Goal: Navigation & Orientation: Find specific page/section

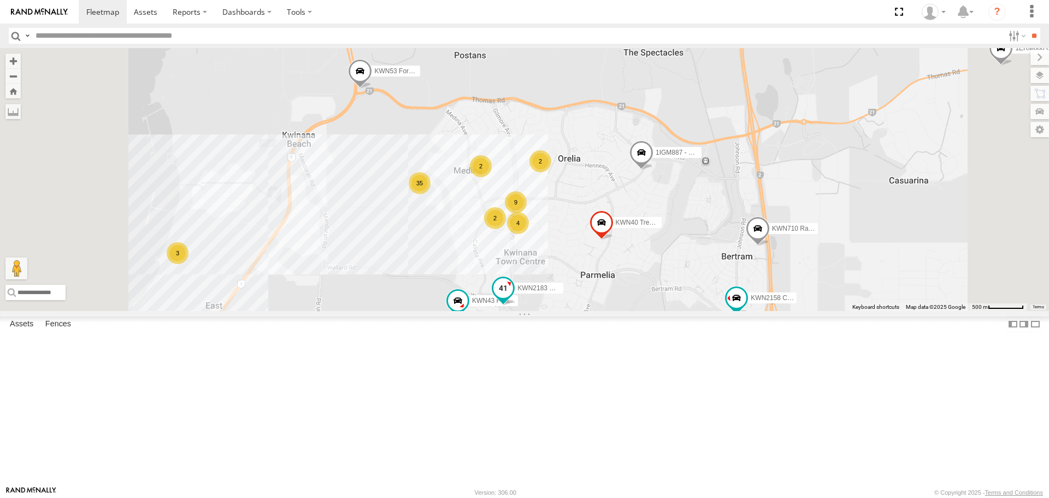
click at [513, 298] on span at bounding box center [503, 288] width 20 height 20
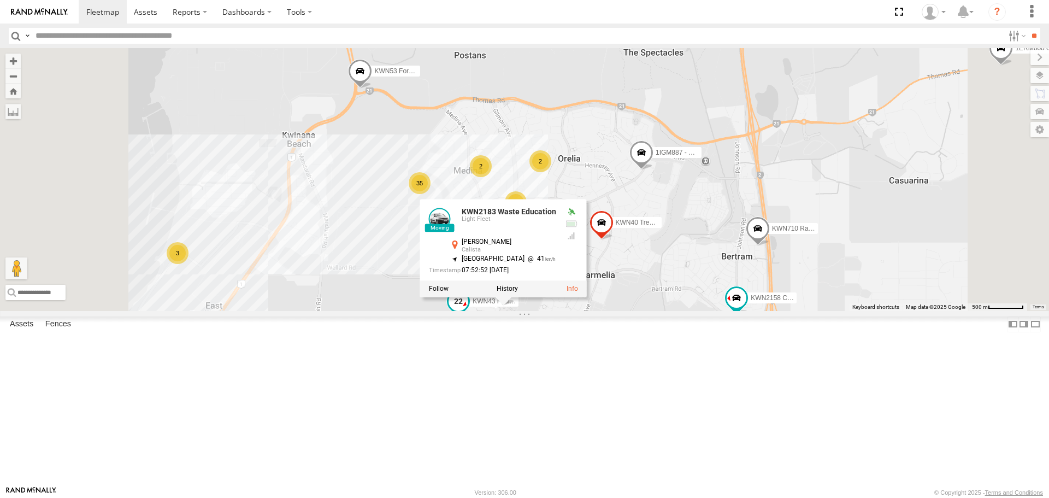
click at [468, 311] on span at bounding box center [458, 302] width 20 height 20
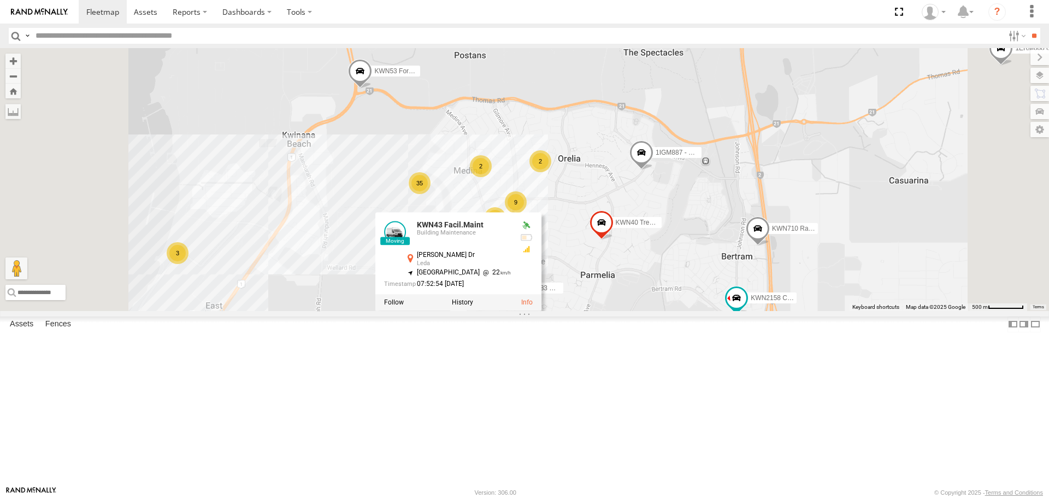
click at [491, 342] on span at bounding box center [481, 332] width 20 height 20
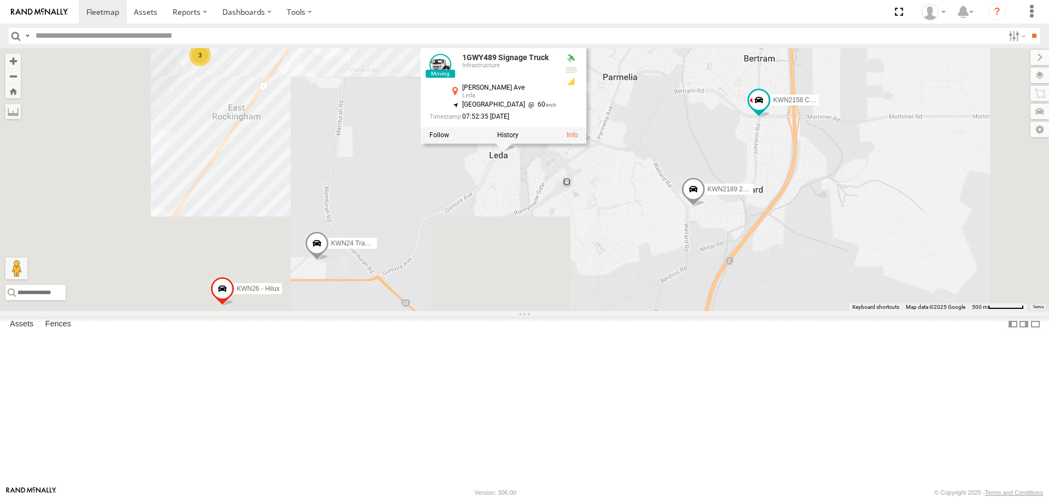
drag, startPoint x: 819, startPoint y: 420, endPoint x: 894, endPoint y: 162, distance: 268.9
click at [894, 162] on div "KWN2160 Coor.Project KWN40 Tree Officer KWN1945 Flocon KWN708 2001102 Ford Rang…" at bounding box center [524, 179] width 1049 height 262
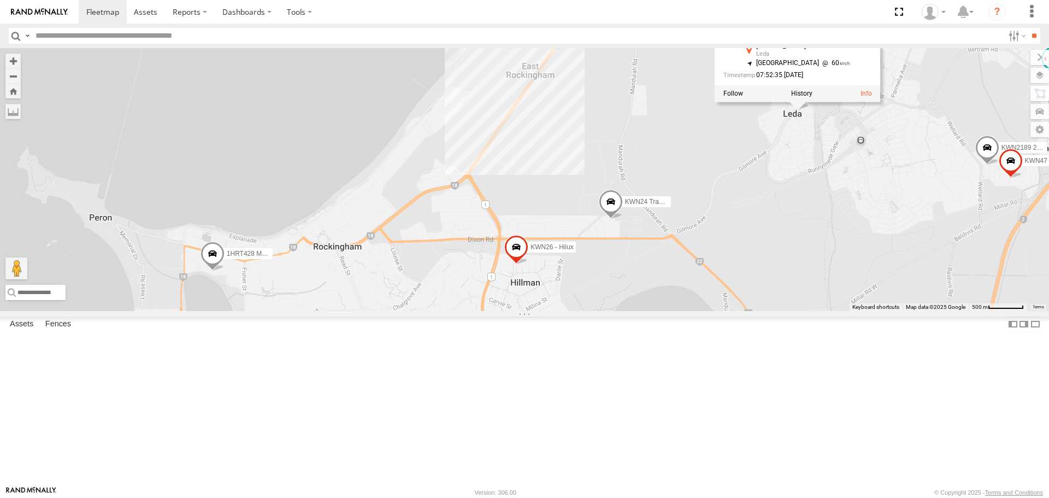
drag, startPoint x: 600, startPoint y: 361, endPoint x: 751, endPoint y: 412, distance: 159.6
click at [751, 310] on div "KWN2160 Coor.Project KWN40 Tree Officer KWN1945 Flocon KWN708 2001102 Ford Rang…" at bounding box center [524, 179] width 1049 height 262
click at [224, 271] on span at bounding box center [212, 256] width 24 height 29
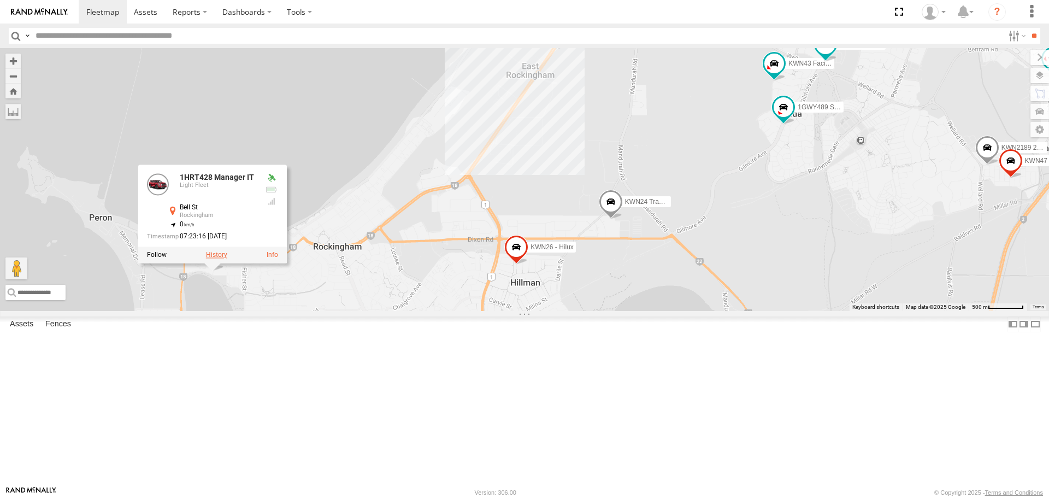
click at [227, 259] on label at bounding box center [216, 255] width 21 height 8
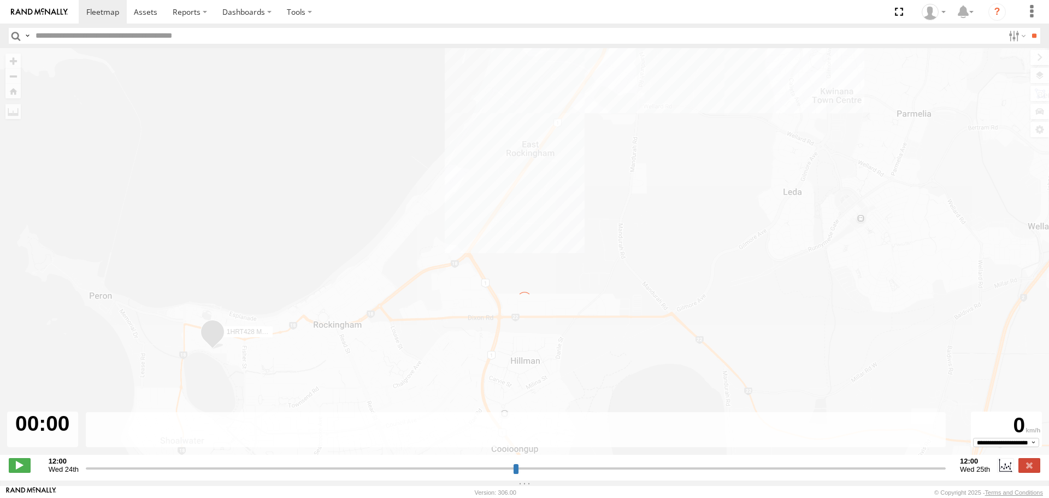
type input "**********"
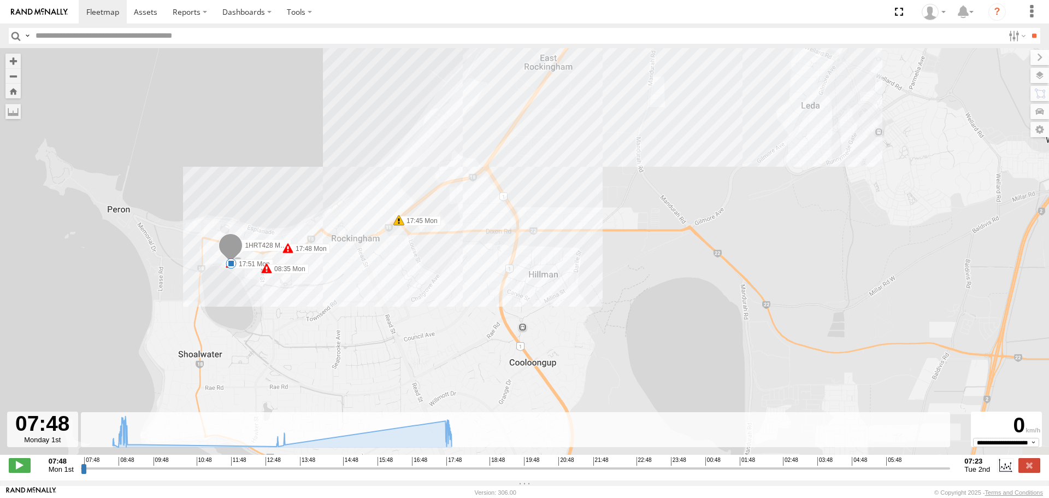
drag, startPoint x: 391, startPoint y: 397, endPoint x: 422, endPoint y: 247, distance: 153.3
click at [422, 247] on div "1HRT428 Manager IT 5 08:30 Mon 08:35 Mon 08:35 Mon 08:47 Mon 08:53 Mon 13:03 Mo…" at bounding box center [524, 257] width 1049 height 418
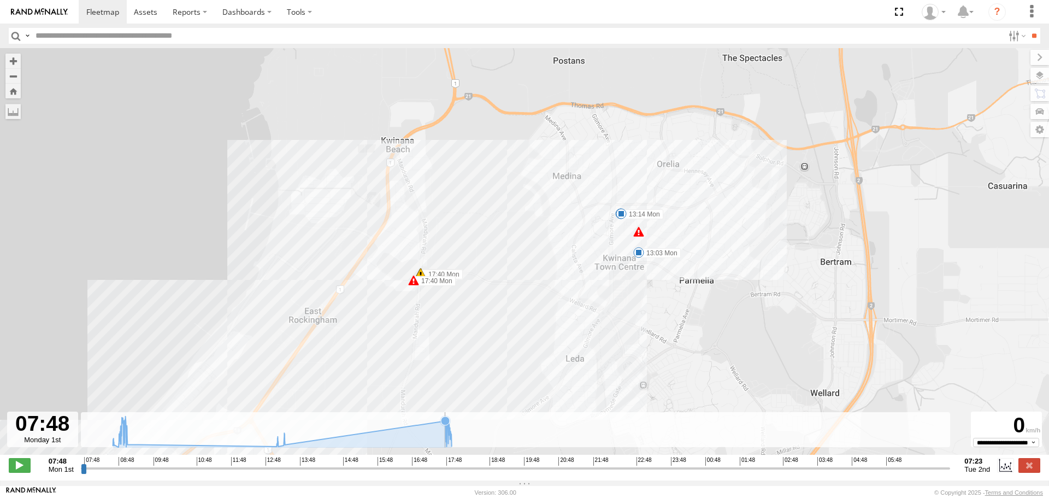
drag, startPoint x: 595, startPoint y: 219, endPoint x: 372, endPoint y: 443, distance: 315.9
click at [372, 443] on div "To navigate the map with touch gestures double-tap and hold your finger on the …" at bounding box center [524, 264] width 1049 height 432
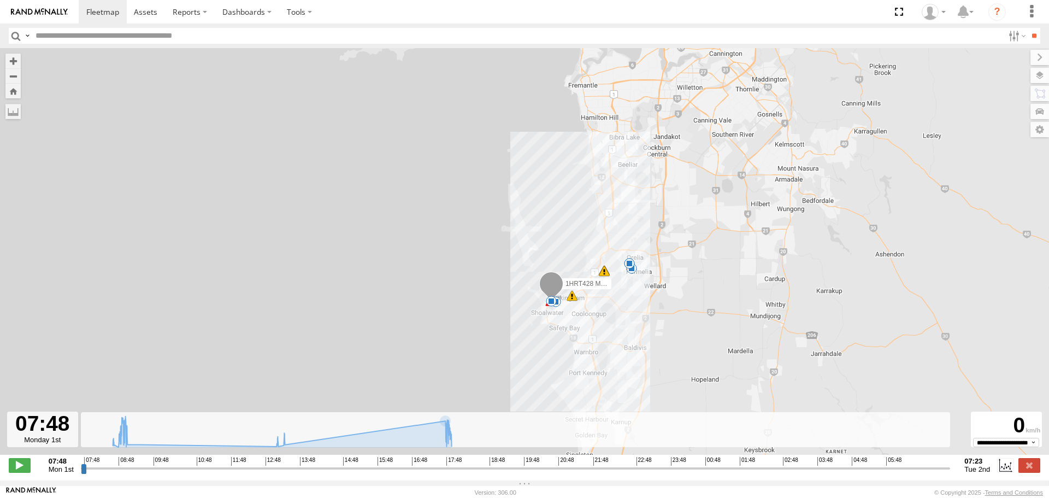
click at [19, 39] on input "button" at bounding box center [16, 36] width 14 height 16
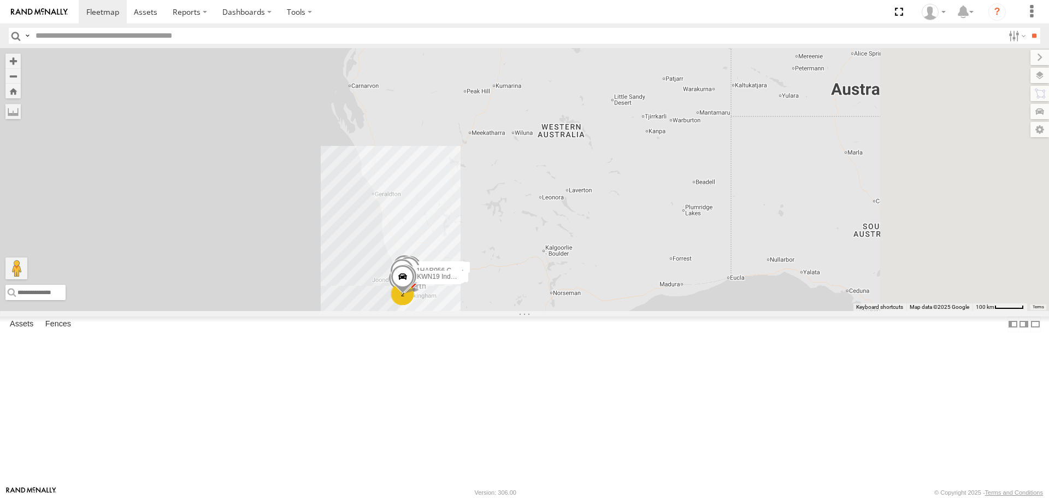
drag, startPoint x: 554, startPoint y: 309, endPoint x: 474, endPoint y: 168, distance: 161.4
click at [472, 167] on div "KWN1944 Parks 2 KWN40 Tree Officer 1I0C646 Rav 4 34 2 KWN49 Super.Retic KWN2130…" at bounding box center [524, 179] width 1049 height 262
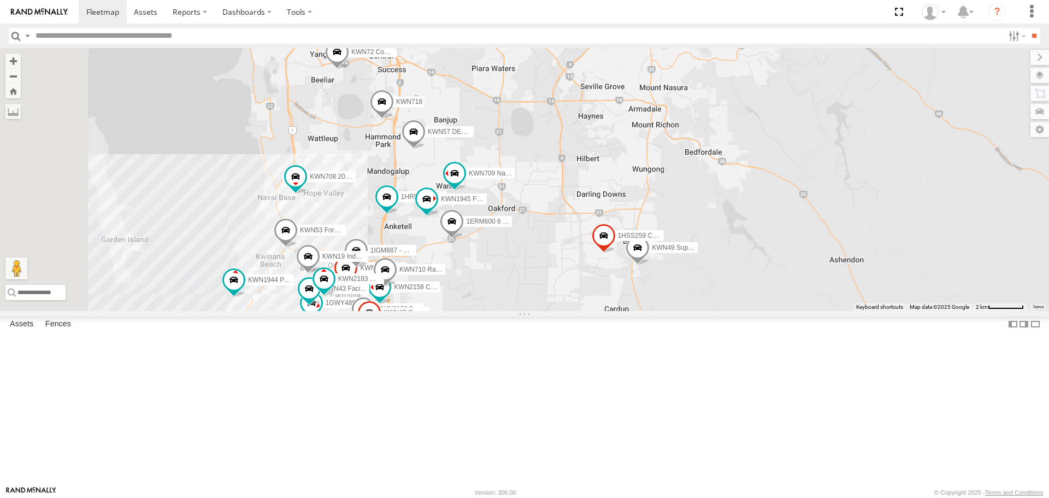
drag, startPoint x: 454, startPoint y: 384, endPoint x: 655, endPoint y: 96, distance: 350.7
click at [655, 96] on div "KWN1944 Parks KWN40 Tree Officer 1I0C646 Rav 4 KWN49 Super.Retic KWN2130 KWN218…" at bounding box center [524, 179] width 1049 height 262
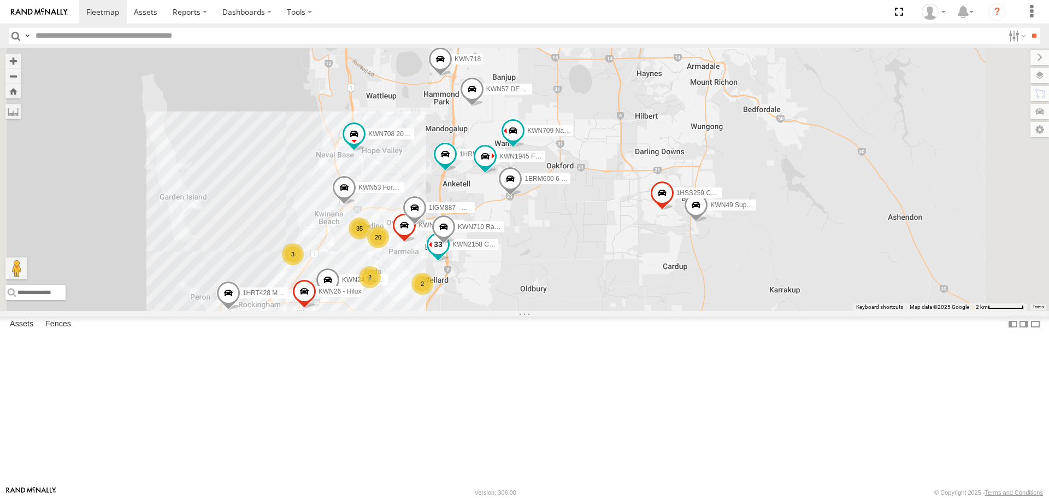
drag, startPoint x: 568, startPoint y: 383, endPoint x: 628, endPoint y: 332, distance: 78.7
click at [537, 248] on span "KWN2158 Coor Rang&Comp" at bounding box center [494, 244] width 85 height 8
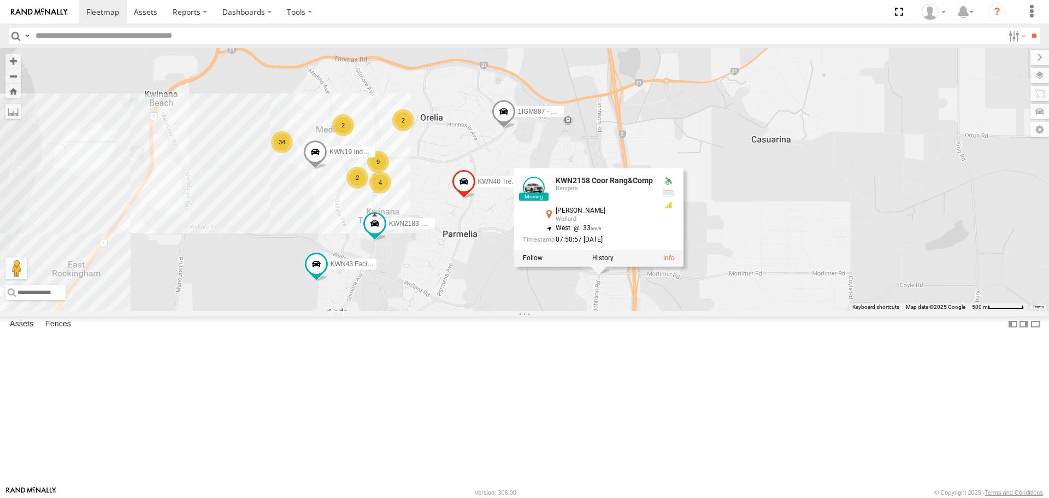
drag, startPoint x: 446, startPoint y: 414, endPoint x: 441, endPoint y: 496, distance: 82.1
click at [441, 496] on body at bounding box center [524, 249] width 1049 height 498
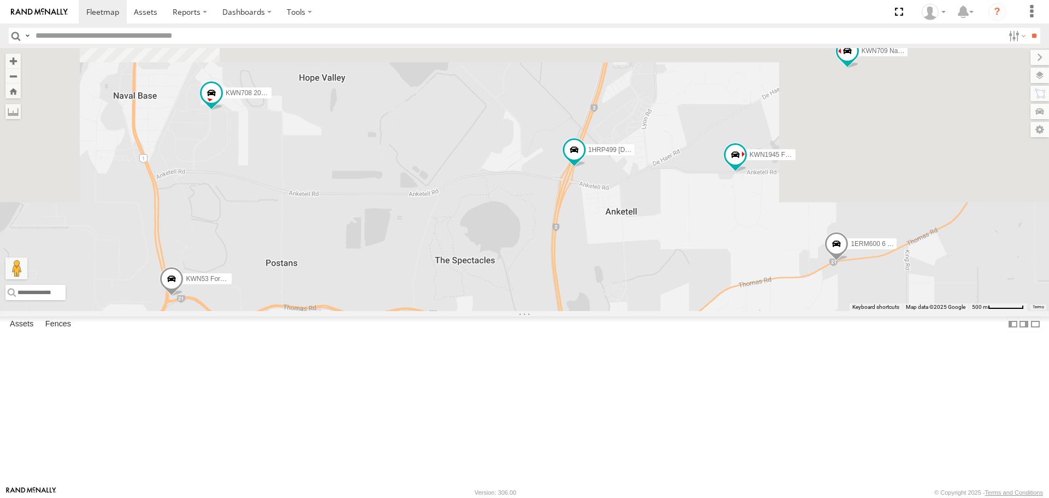
drag, startPoint x: 716, startPoint y: 143, endPoint x: 663, endPoint y: 396, distance: 259.4
click at [665, 310] on div "KWN40 Tree Officer 1I0C646 Rav 4 KWN49 Super.Retic KWN2130 2001021 1HRP487 Toyo…" at bounding box center [524, 179] width 1049 height 262
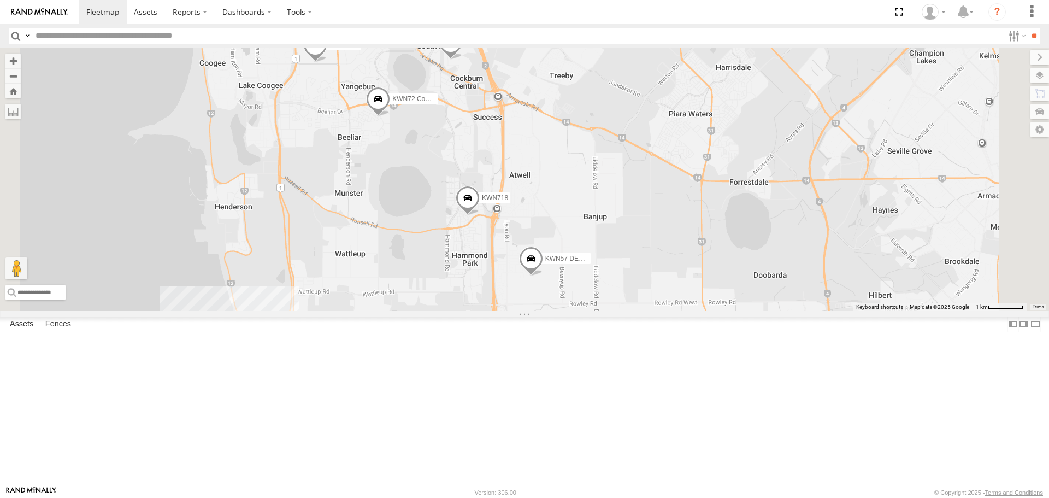
drag, startPoint x: 540, startPoint y: 316, endPoint x: 527, endPoint y: 333, distance: 21.5
click at [528, 310] on div "KWN40 Tree Officer 1I0C646 Rav 4 KWN49 Super.Retic KWN2130 2001021 1HRP487 Toyo…" at bounding box center [524, 179] width 1049 height 262
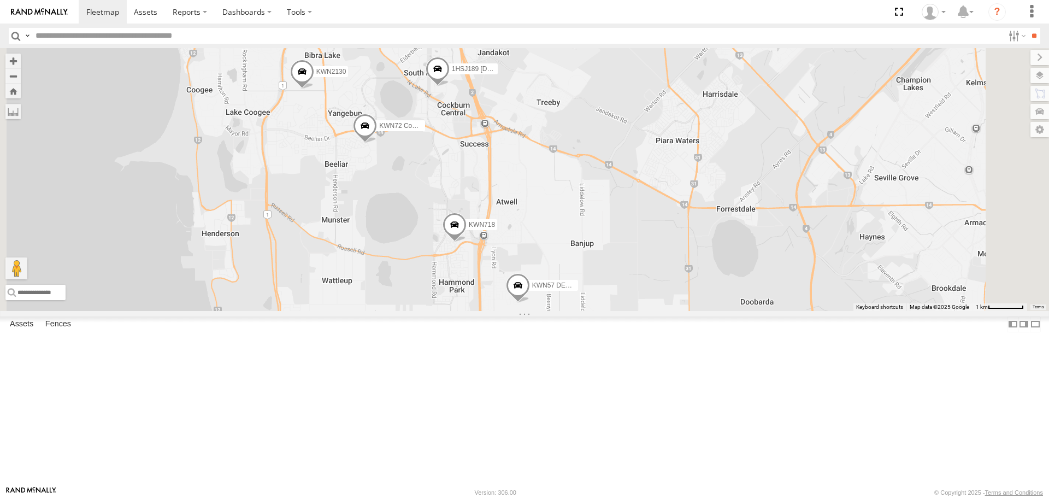
click at [377, 144] on span at bounding box center [365, 128] width 24 height 29
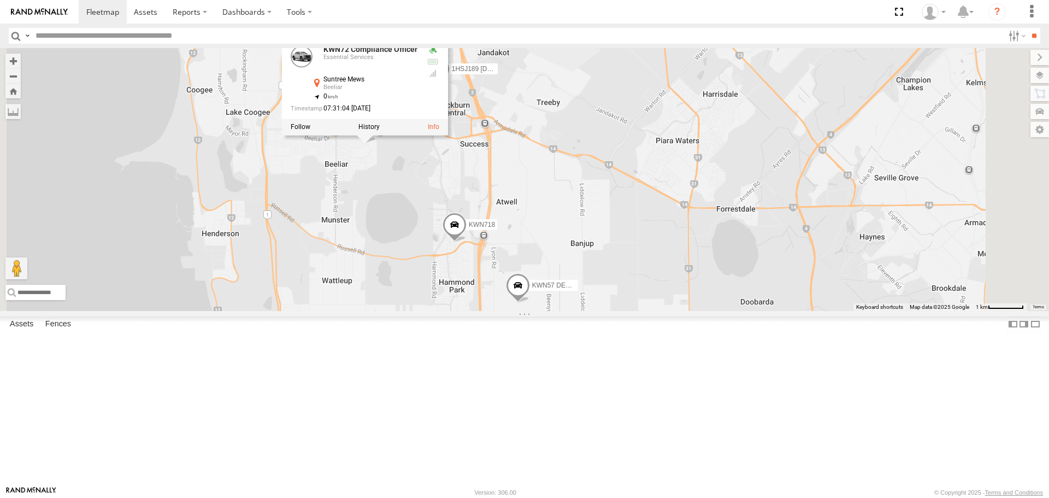
click at [466, 242] on span at bounding box center [454, 227] width 24 height 29
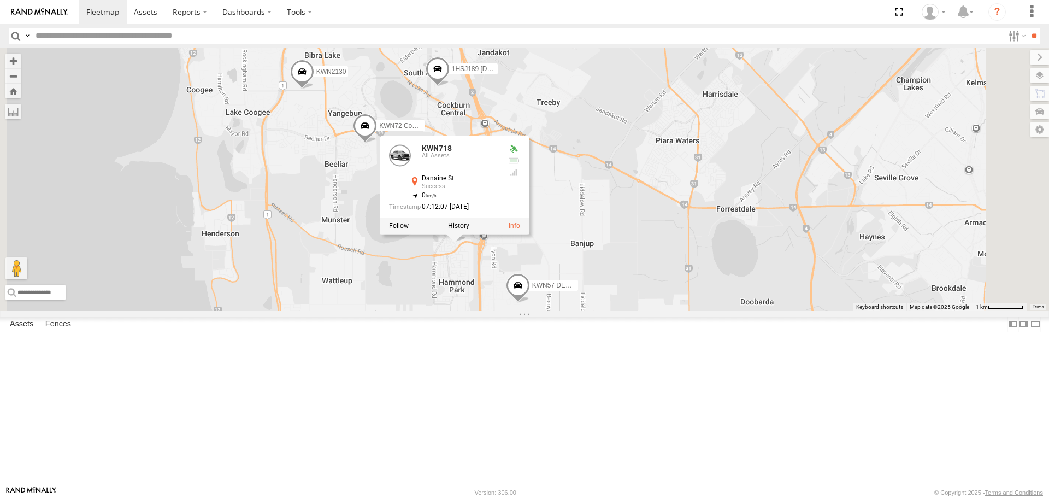
click at [314, 89] on span at bounding box center [302, 74] width 24 height 29
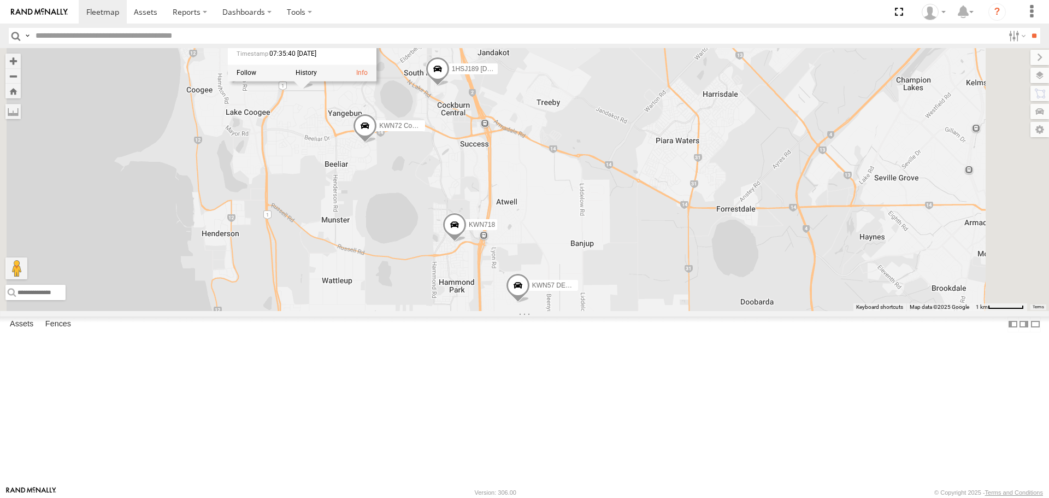
drag, startPoint x: 562, startPoint y: 199, endPoint x: 541, endPoint y: 335, distance: 137.7
click at [541, 310] on div "KWN40 Tree Officer 1I0C646 Rav 4 KWN49 Super.Retic KWN2130 2001021 1HRP487 Toyo…" at bounding box center [524, 179] width 1049 height 262
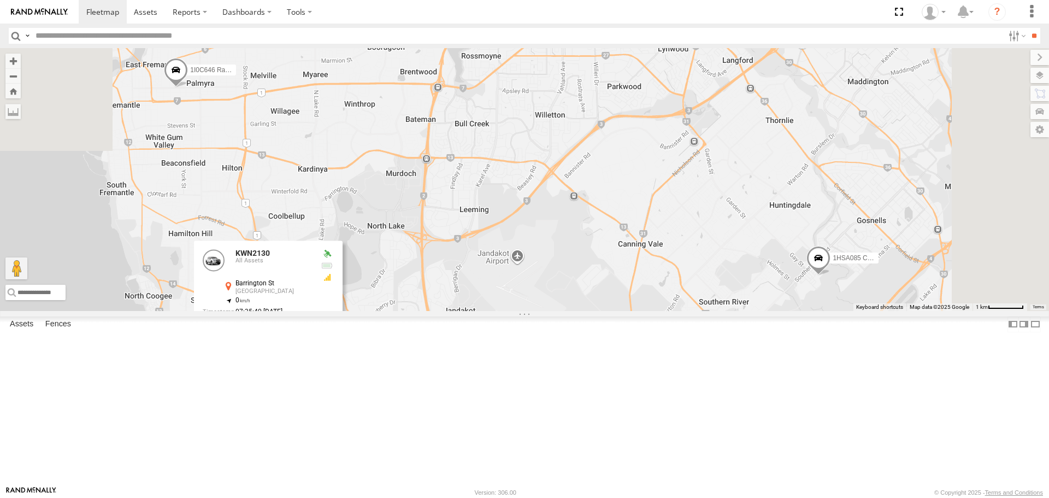
drag, startPoint x: 571, startPoint y: 271, endPoint x: 537, endPoint y: 514, distance: 244.7
click at [537, 497] on html at bounding box center [524, 249] width 1049 height 498
click at [188, 88] on span at bounding box center [176, 72] width 24 height 29
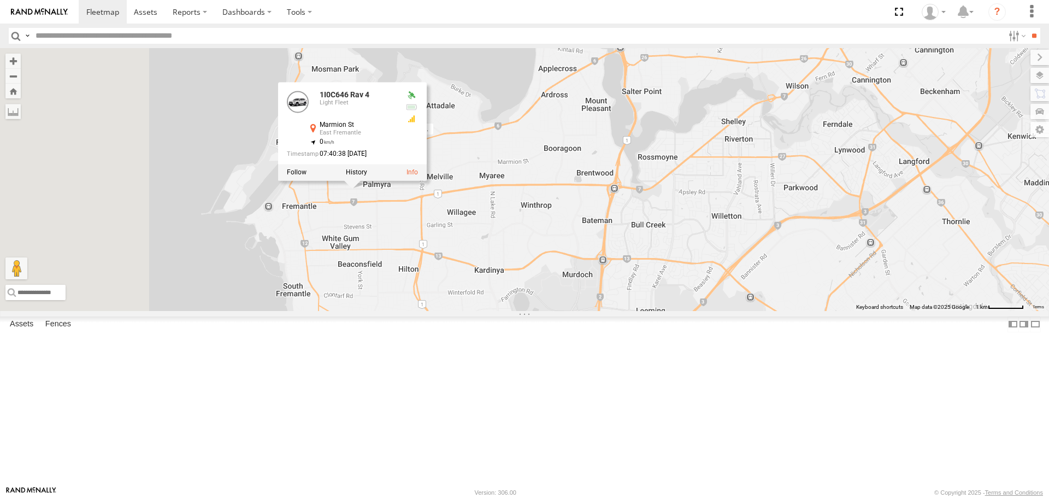
drag, startPoint x: 416, startPoint y: 244, endPoint x: 540, endPoint y: 309, distance: 140.5
click at [540, 309] on div "KWN40 Tree Officer 1I0C646 Rav 4 KWN49 Super.Retic KWN2130 2001021 1HRP487 Toyo…" at bounding box center [524, 179] width 1049 height 262
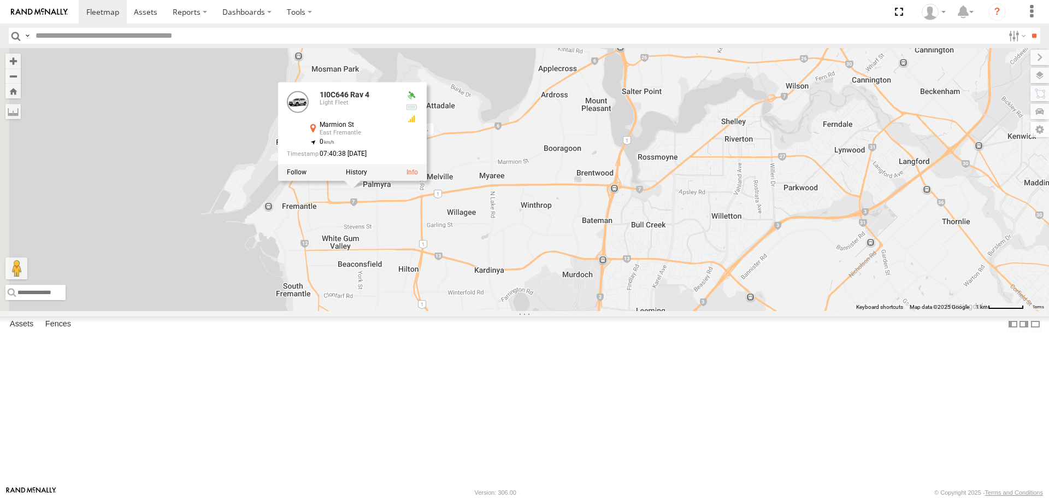
click at [630, 310] on div "KWN40 Tree Officer 1I0C646 Rav 4 KWN49 Super.Retic KWN2130 2001021 1HRP487 Toyo…" at bounding box center [524, 179] width 1049 height 262
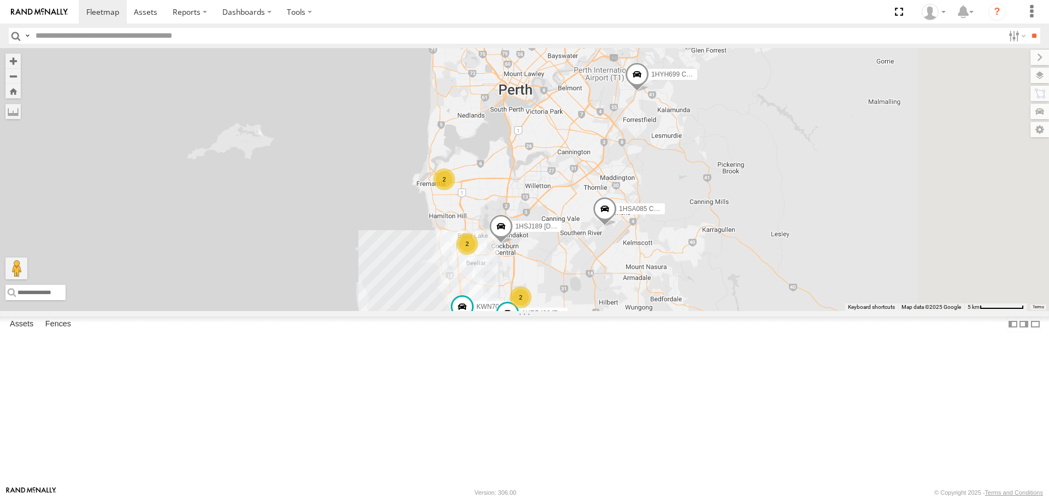
drag, startPoint x: 739, startPoint y: 317, endPoint x: 672, endPoint y: 288, distance: 72.4
click at [672, 288] on div "KWN40 Tree Officer KWN49 Super.Retic 2001021 1HRP487 Toyota Admin 1HSA085 Coor.…" at bounding box center [524, 179] width 1049 height 262
click at [649, 92] on span at bounding box center [637, 77] width 24 height 29
click at [617, 226] on span at bounding box center [605, 211] width 24 height 29
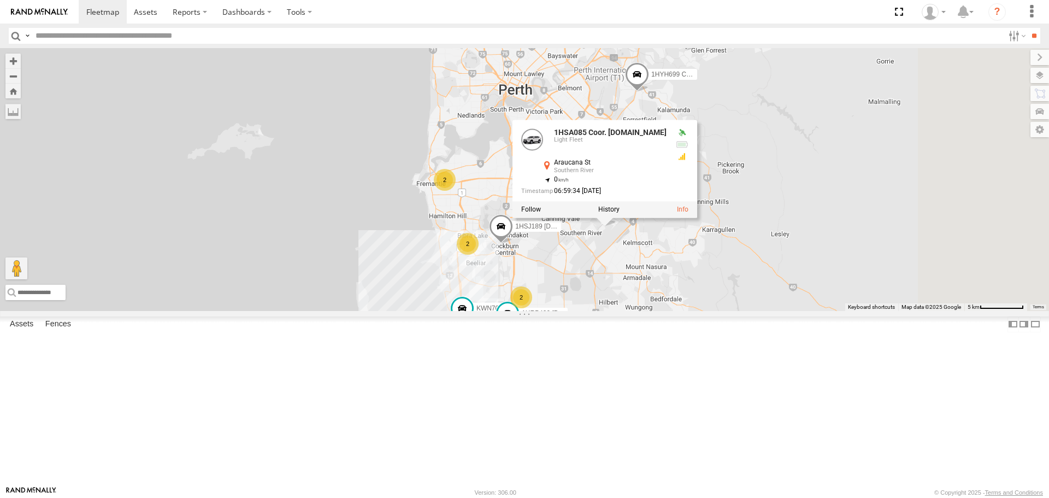
click at [722, 310] on div "KWN49 Super.Retic 2001021 1HRP487 Toyota Admin 1HSA085 Coor. [DOMAIN_NAME] KWN7…" at bounding box center [524, 179] width 1049 height 262
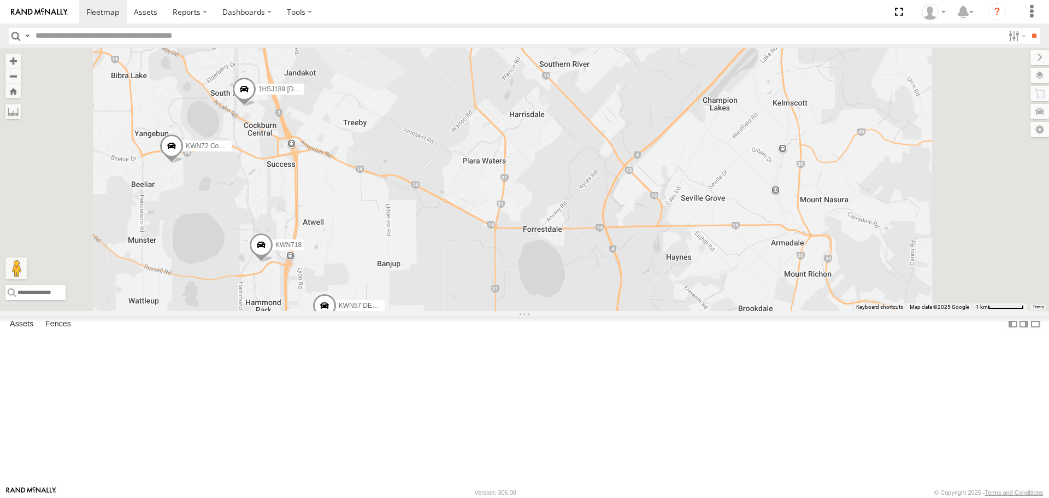
click at [186, 33] on input "text" at bounding box center [517, 36] width 972 height 16
type input "********"
click at [1027, 28] on input "**" at bounding box center [1033, 36] width 13 height 16
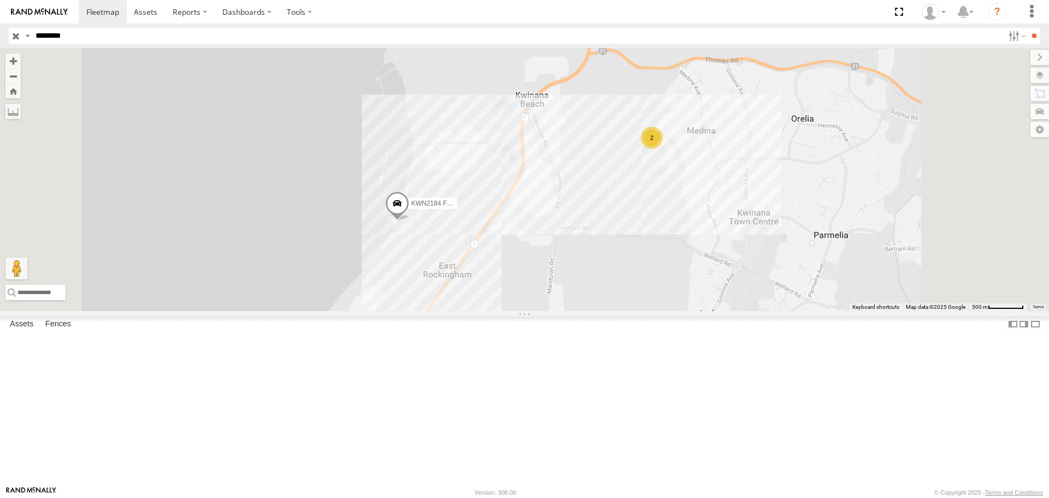
click at [0, 0] on div "KWN2184 Facility Cleaning" at bounding box center [0, 0] width 0 height 0
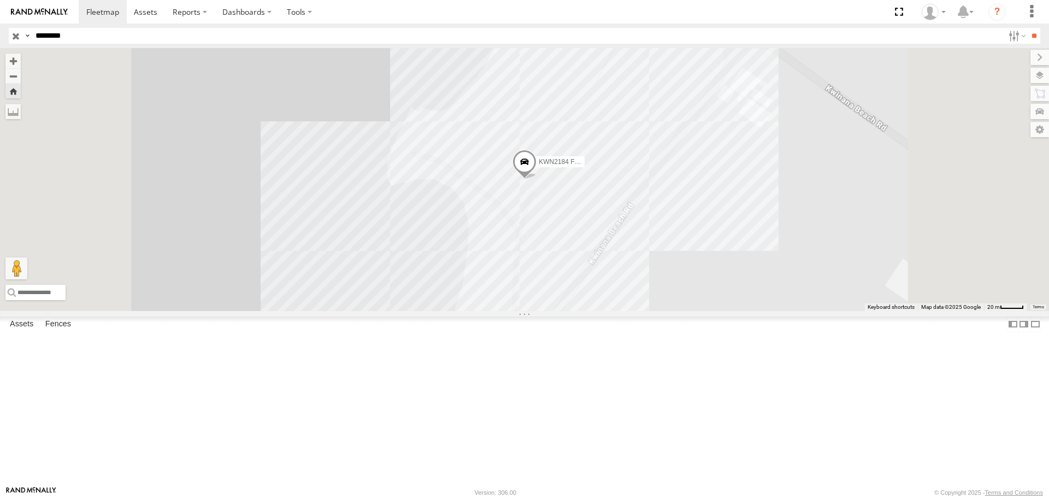
click at [0, 0] on div "KWN720 Facility Maint" at bounding box center [0, 0] width 0 height 0
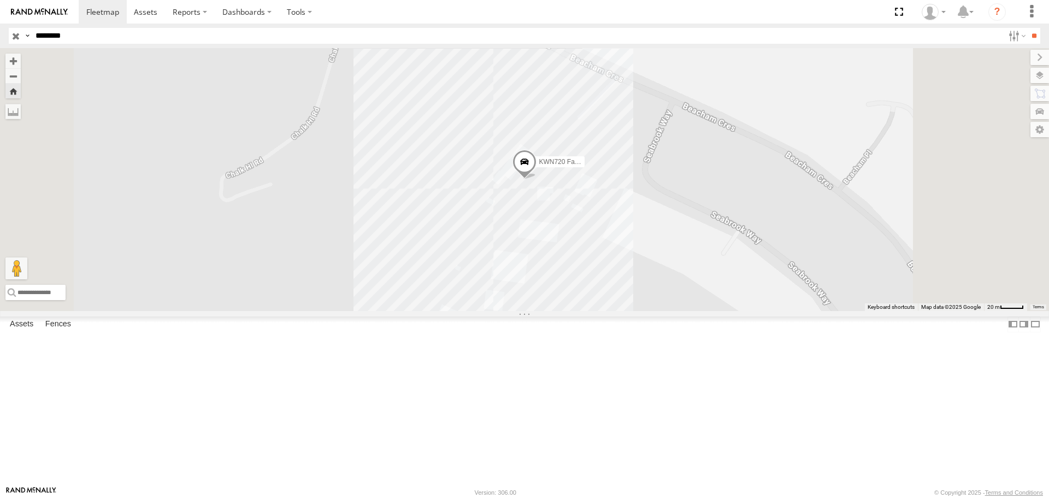
click at [536, 179] on span at bounding box center [524, 164] width 24 height 29
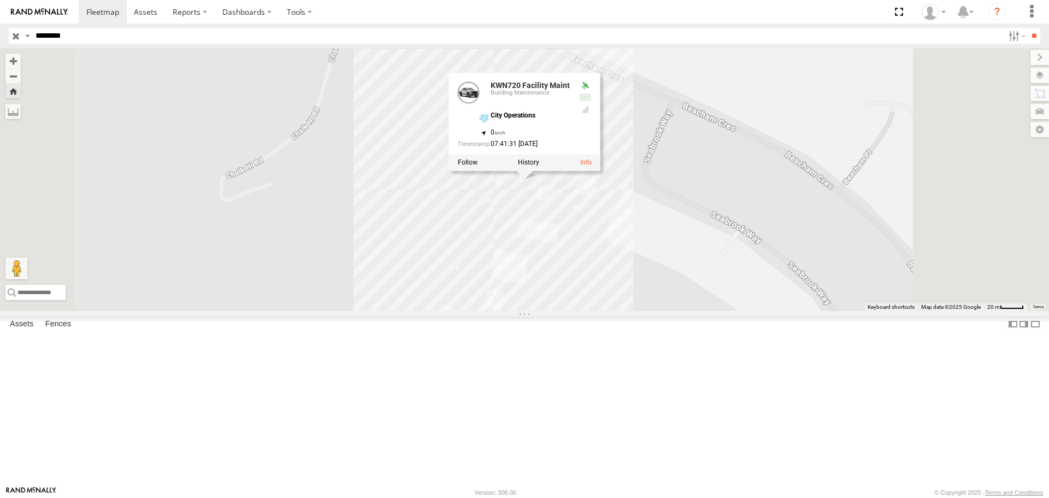
click at [0, 0] on div "KWN1943 Super. Facility Cleaning" at bounding box center [0, 0] width 0 height 0
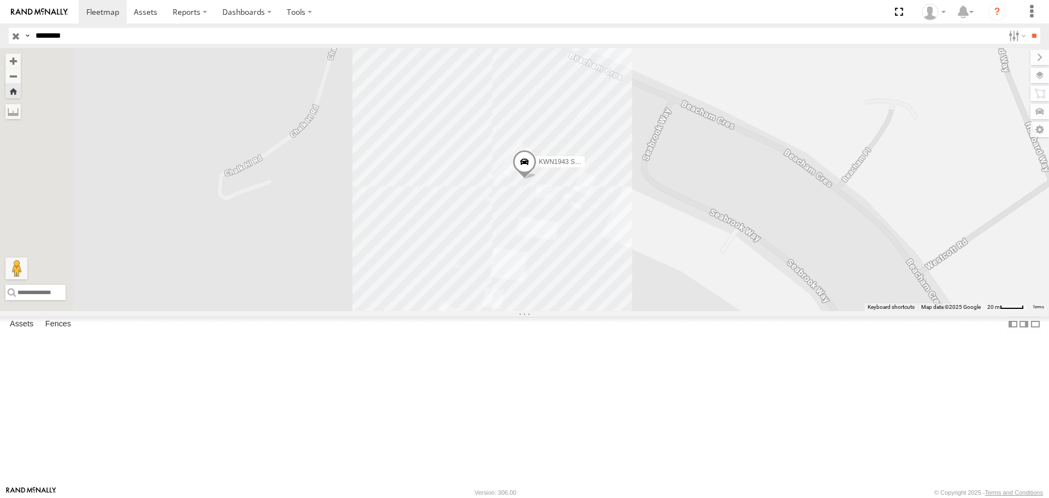
click at [19, 32] on input "button" at bounding box center [16, 36] width 14 height 16
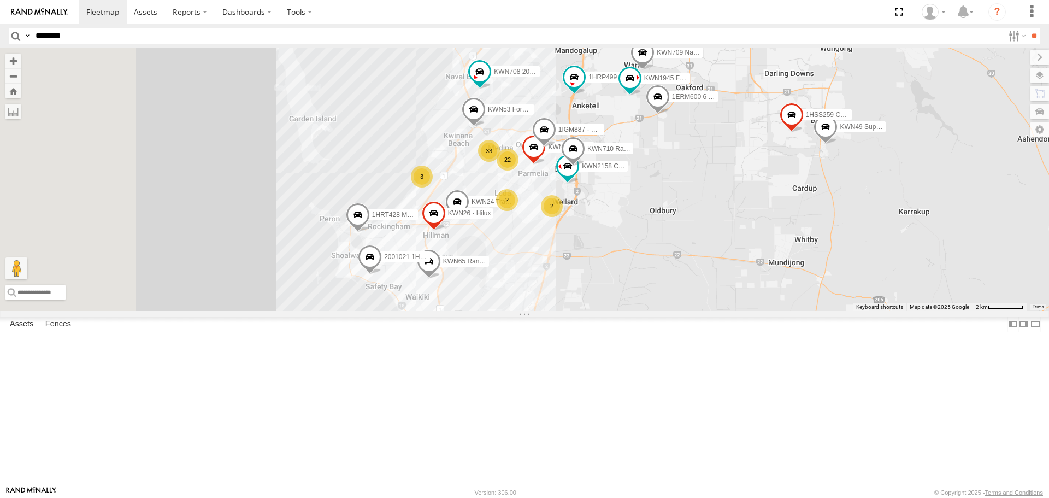
drag, startPoint x: 430, startPoint y: 354, endPoint x: 600, endPoint y: 412, distance: 178.7
click at [600, 310] on div "KWN40 Tree Officer 1I0C646 Rav 4 KWN49 Super.Retic KWN2130 2001021 1HRP487 Toyo…" at bounding box center [524, 179] width 1049 height 262
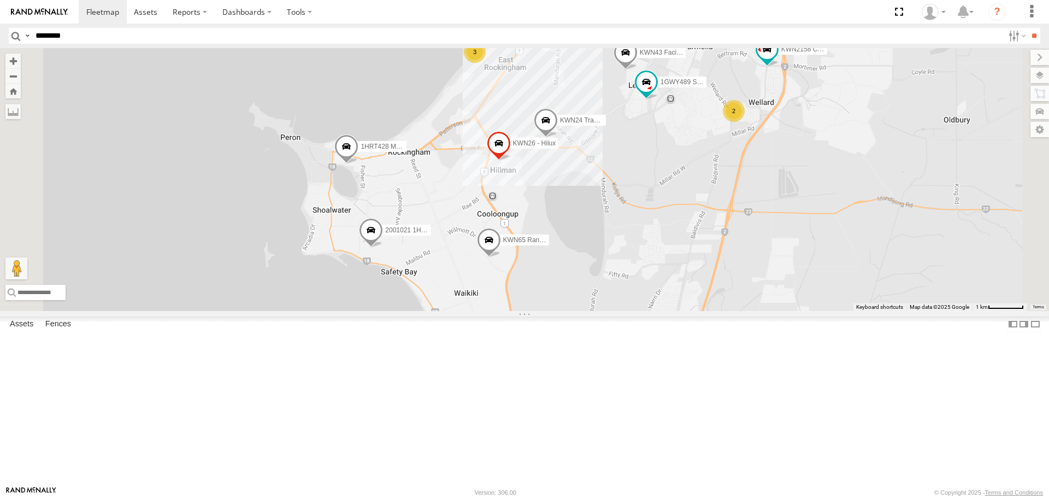
click at [383, 248] on span at bounding box center [371, 232] width 24 height 29
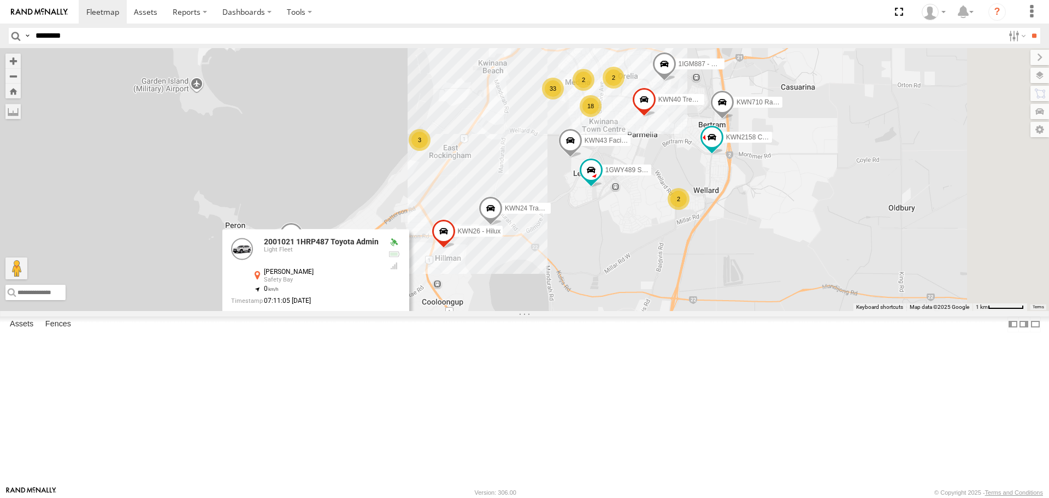
drag, startPoint x: 906, startPoint y: 349, endPoint x: 877, endPoint y: 382, distance: 44.1
click at [877, 310] on div "KWN40 Tree Officer 1I0C646 Rav 4 KWN49 Super.Retic KWN2130 2001021 1HRP487 Toyo…" at bounding box center [524, 179] width 1049 height 262
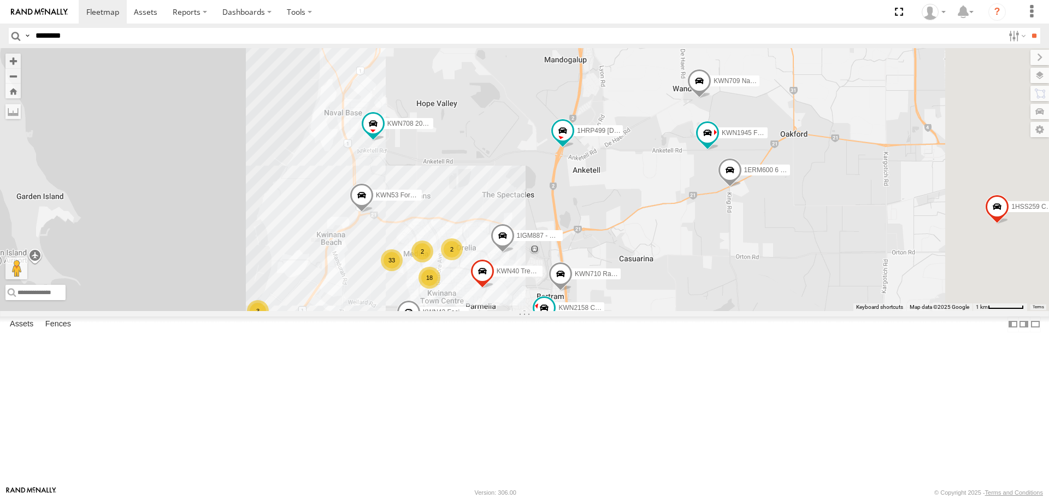
drag, startPoint x: 761, startPoint y: 255, endPoint x: 652, endPoint y: 369, distance: 158.0
click at [542, 276] on label "KWN40 Tree Officer" at bounding box center [515, 270] width 55 height 11
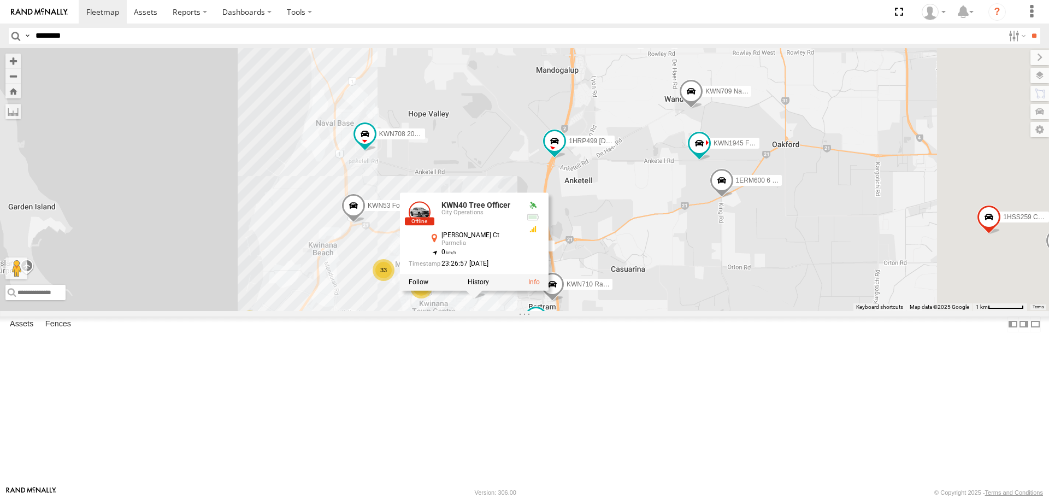
click at [365, 223] on span at bounding box center [353, 207] width 24 height 29
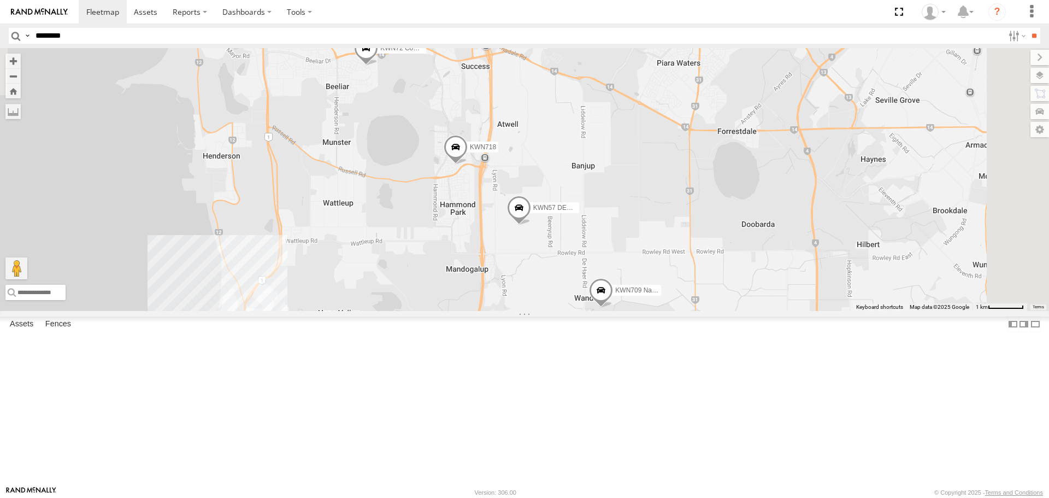
drag, startPoint x: 874, startPoint y: 308, endPoint x: 784, endPoint y: 508, distance: 219.0
click at [784, 497] on html at bounding box center [524, 249] width 1049 height 498
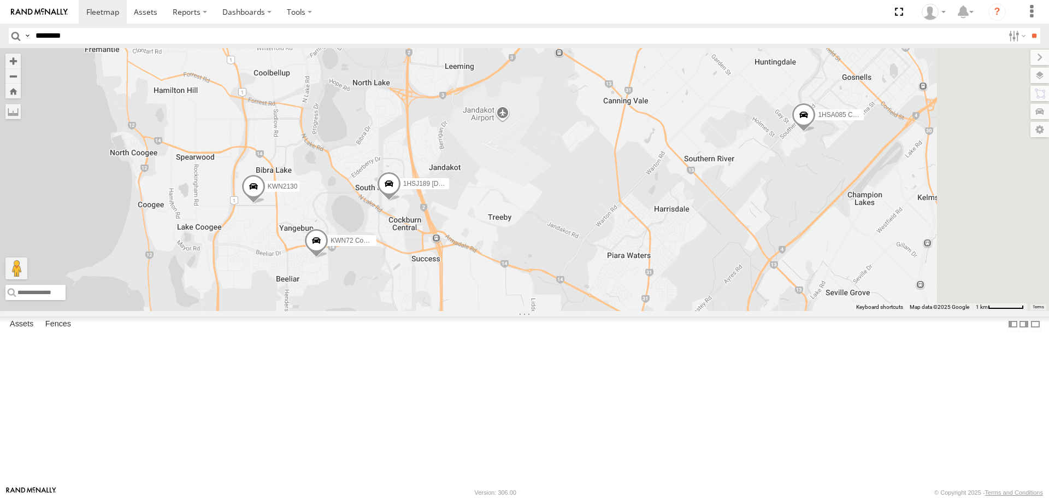
drag, startPoint x: 866, startPoint y: 290, endPoint x: 831, endPoint y: 417, distance: 132.0
click at [831, 310] on div "KWN40 Tree Officer 1I0C646 Rav 4 KWN49 Super.Retic KWN2130 2001021 1HRP487 Toyo…" at bounding box center [524, 179] width 1049 height 262
click at [328, 258] on span at bounding box center [316, 243] width 24 height 29
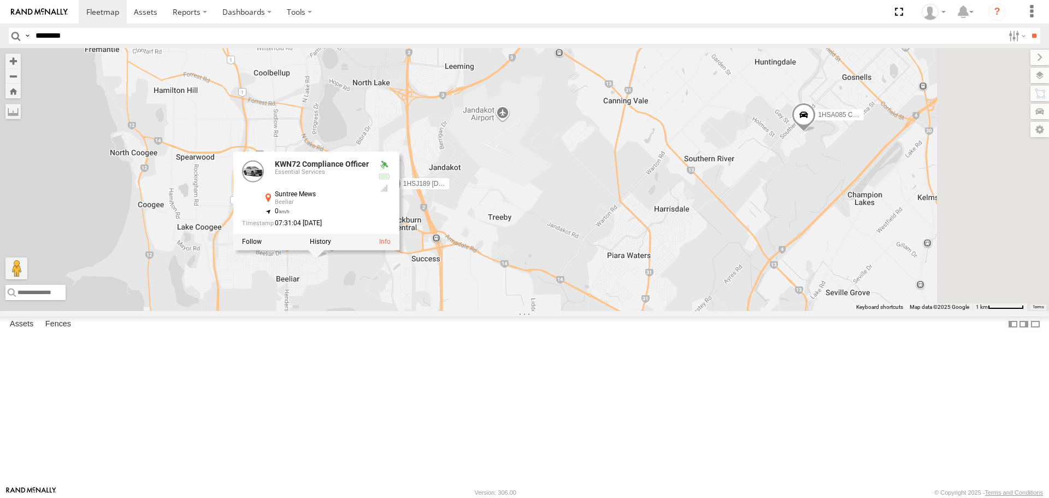
click at [748, 310] on div "KWN40 Tree Officer 1I0C646 Rav 4 KWN49 Super.Retic KWN2130 2001021 1HRP487 Toyo…" at bounding box center [524, 179] width 1049 height 262
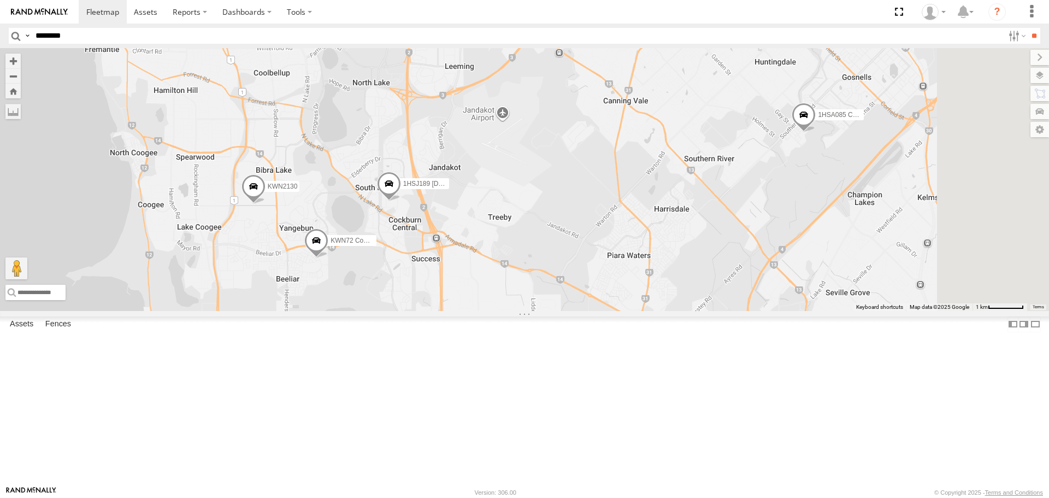
click at [815, 132] on span at bounding box center [803, 117] width 24 height 29
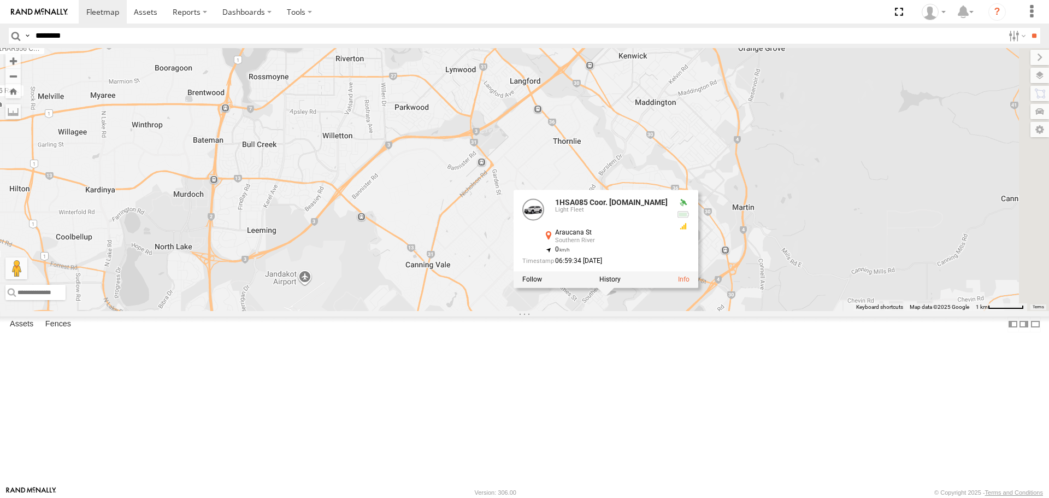
drag, startPoint x: 868, startPoint y: 316, endPoint x: 726, endPoint y: 446, distance: 192.1
click at [726, 310] on div "KWN40 Tree Officer 1I0C646 Rav 4 KWN49 Super.Retic KWN2130 2001021 1HRP487 Toyo…" at bounding box center [524, 179] width 1049 height 262
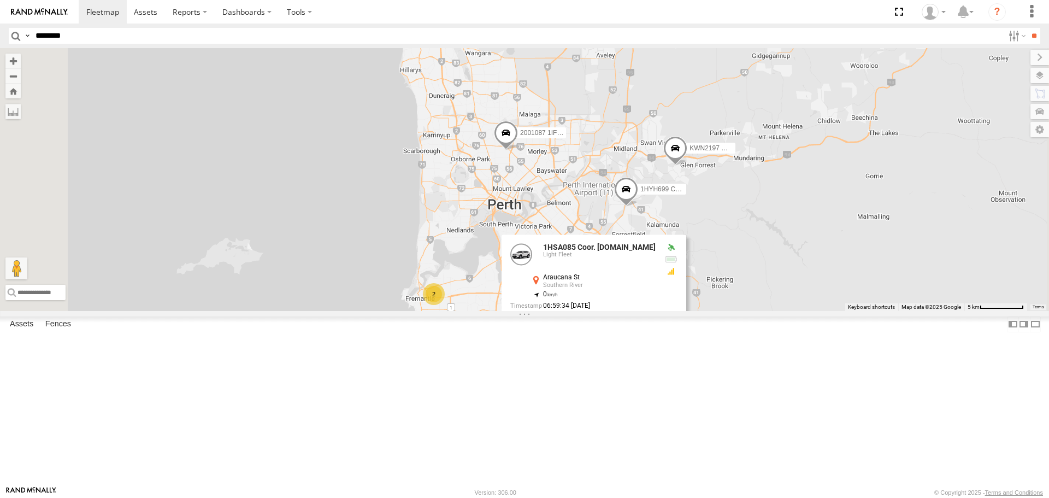
click at [638, 207] on span at bounding box center [626, 191] width 24 height 29
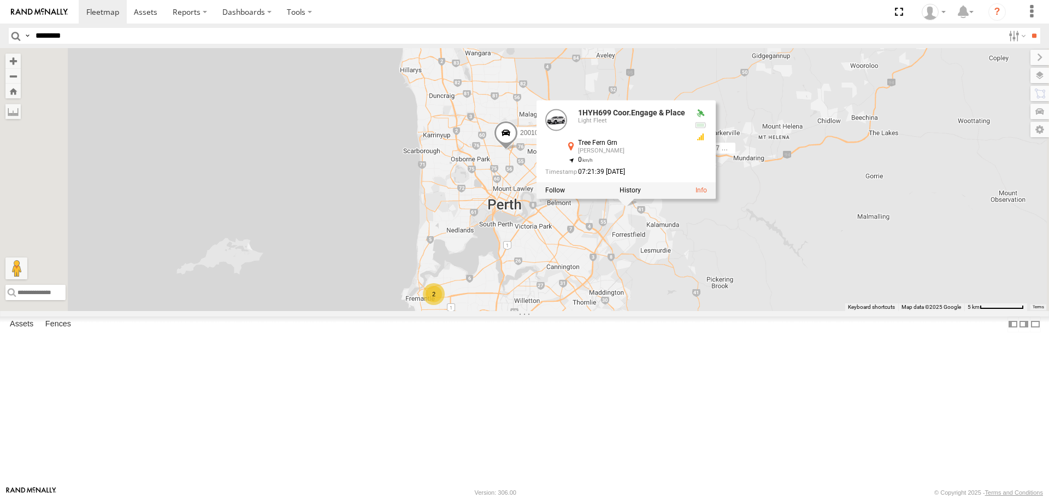
click at [863, 310] on div "KWN40 Tree Officer KWN49 Super.Retic 2001021 1HRP487 Toyota Admin 1HSA085 Coor.…" at bounding box center [524, 179] width 1049 height 262
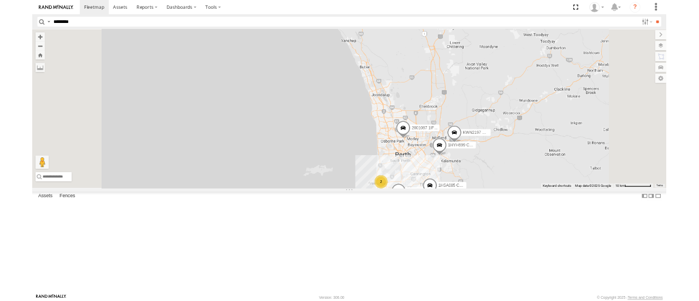
scroll to position [2301, 0]
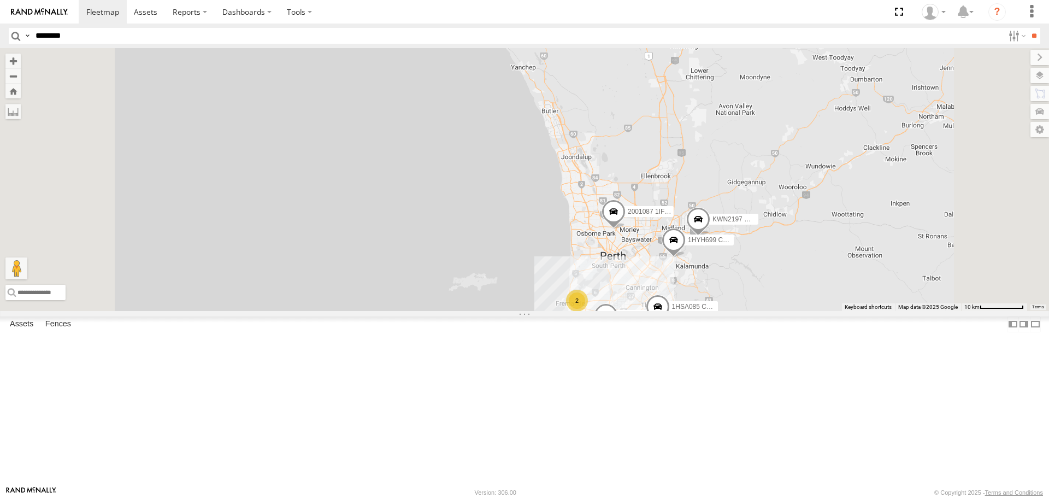
click at [0, 0] on div "KWN715 [PERSON_NAME]" at bounding box center [0, 0] width 0 height 0
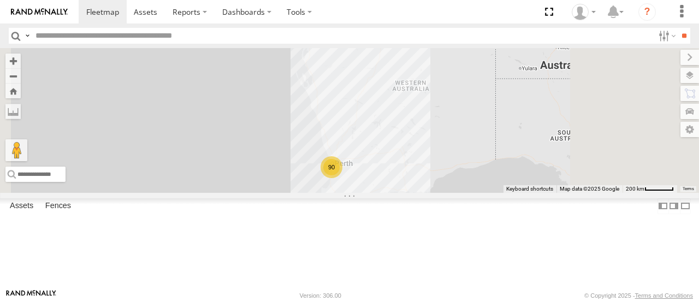
drag, startPoint x: 554, startPoint y: 230, endPoint x: 495, endPoint y: 191, distance: 71.0
click at [502, 192] on div "KWN2160 Coor.Project 90" at bounding box center [349, 120] width 699 height 144
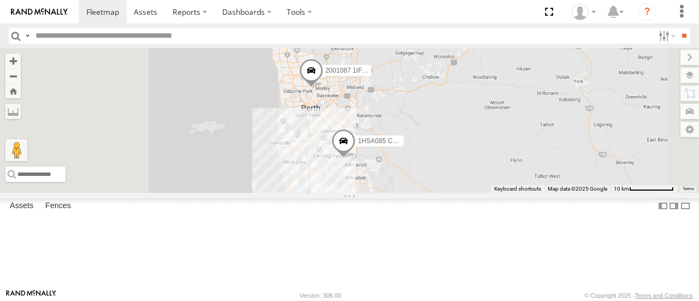
drag, startPoint x: 514, startPoint y: 189, endPoint x: 538, endPoint y: 273, distance: 86.8
click at [538, 192] on div "KWN2160 Coor.Project 2001087 1IFO858 1HSA085 Coor. Engineer.Design" at bounding box center [349, 120] width 699 height 144
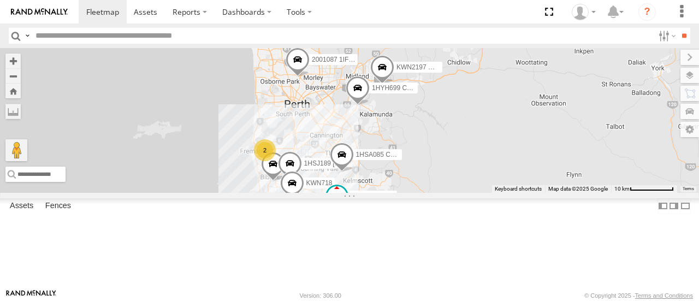
click at [310, 77] on span at bounding box center [298, 62] width 24 height 29
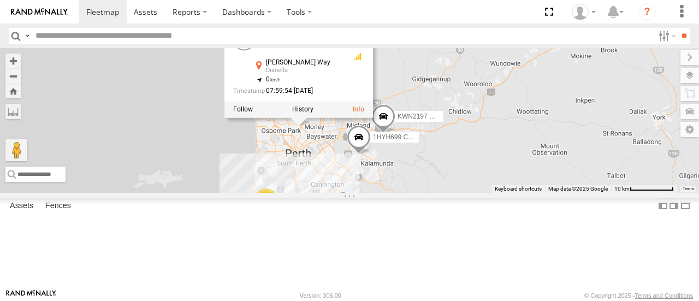
drag, startPoint x: 461, startPoint y: 206, endPoint x: 461, endPoint y: 217, distance: 10.9
click at [461, 192] on div "KWN2160 Coor.Project 2001087 1IFO858 1HSA085 Coor. Engineer.Design 39 29 2 2 KW…" at bounding box center [349, 120] width 699 height 144
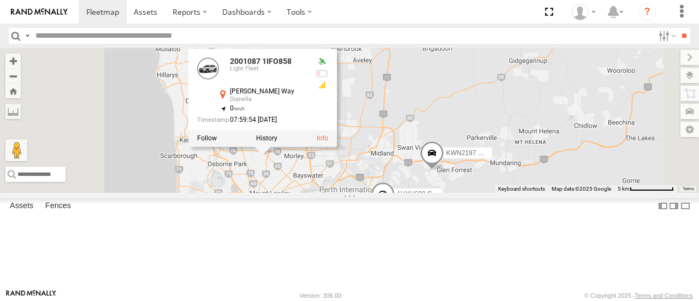
click at [395, 212] on span at bounding box center [383, 196] width 24 height 29
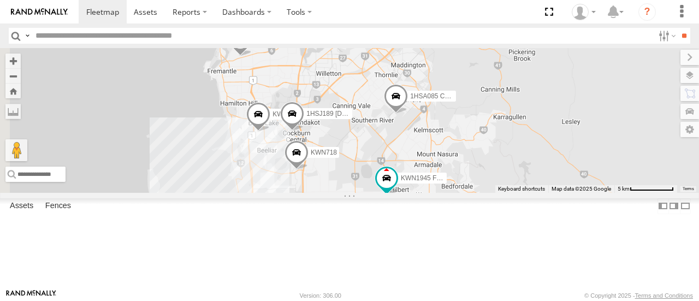
drag, startPoint x: 460, startPoint y: 279, endPoint x: 506, endPoint y: 42, distance: 240.8
click at [506, 42] on body at bounding box center [349, 150] width 699 height 301
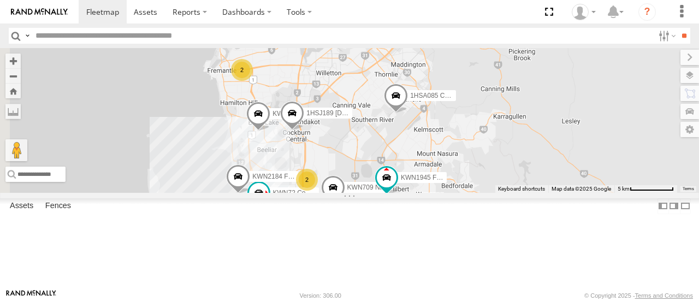
click at [408, 113] on span at bounding box center [396, 98] width 24 height 29
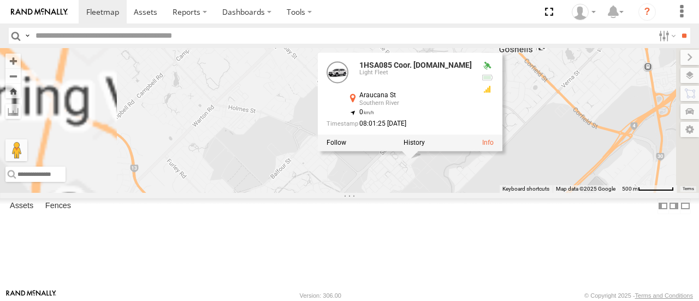
click at [565, 192] on div "KWN2160 Coor.Project 2001087 1IFO858 1HSA085 Coor. Engineer.Design KWN2130 KWN1…" at bounding box center [349, 120] width 699 height 144
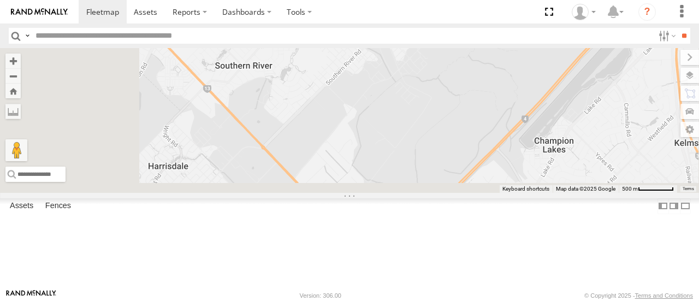
drag, startPoint x: 526, startPoint y: 253, endPoint x: 553, endPoint y: 116, distance: 139.7
click at [553, 116] on div "KWN2160 Coor.Project 2001087 1IFO858 1HSA085 Coor. Engineer.Design KWN2130 KWN1…" at bounding box center [349, 120] width 699 height 144
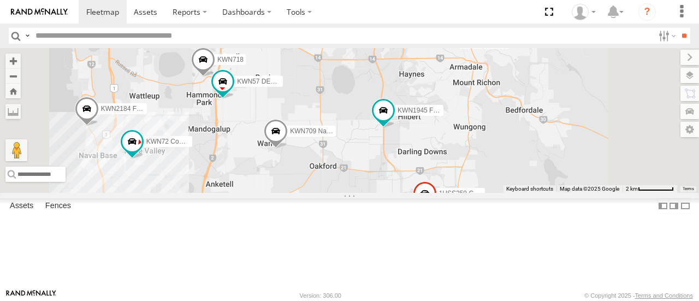
drag, startPoint x: 537, startPoint y: 211, endPoint x: 523, endPoint y: 116, distance: 96.6
click at [523, 116] on div "KWN2160 Coor.Project 2001087 1IFO858 1HSA085 Coor. Engineer.Design KWN2130 KWN1…" at bounding box center [349, 120] width 699 height 144
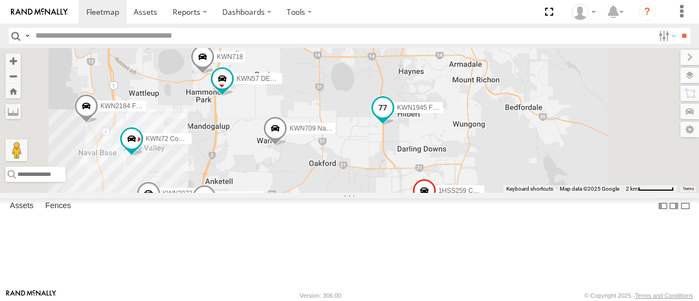
click at [395, 126] on span at bounding box center [383, 110] width 24 height 29
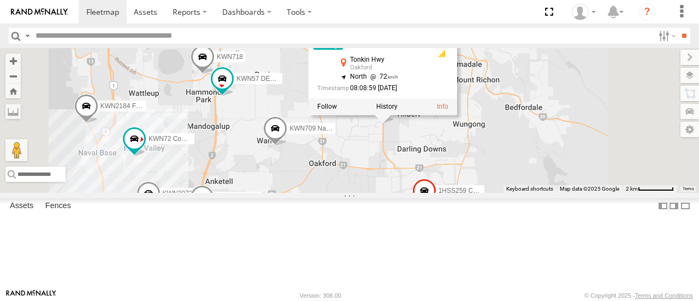
click at [556, 181] on div "KWN2160 Coor.Project 2001087 1IFO858 1HSA085 Coor. Engineer.Design KWN2130 KWN1…" at bounding box center [349, 120] width 699 height 144
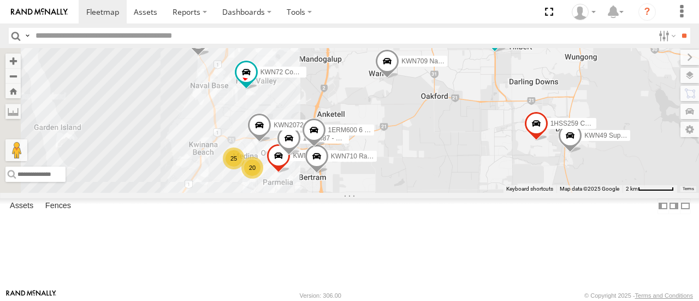
drag, startPoint x: 520, startPoint y: 141, endPoint x: 546, endPoint y: 160, distance: 32.4
click at [546, 160] on div "KWN2160 Coor.Project 2001087 1IFO858 1HSA085 Coor. Engineer.Design KWN2130 KWN1…" at bounding box center [349, 120] width 699 height 144
